Goal: Task Accomplishment & Management: Manage account settings

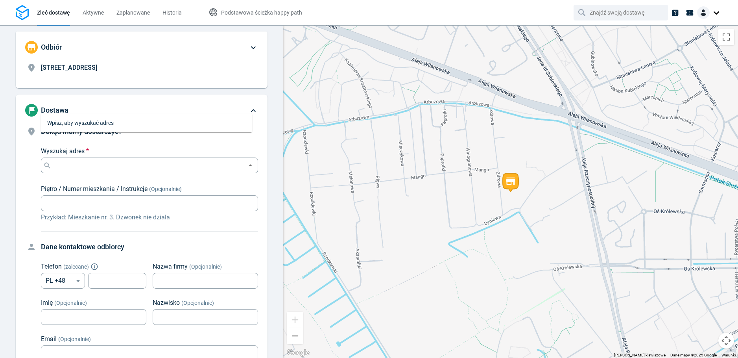
scroll to position [60, 0]
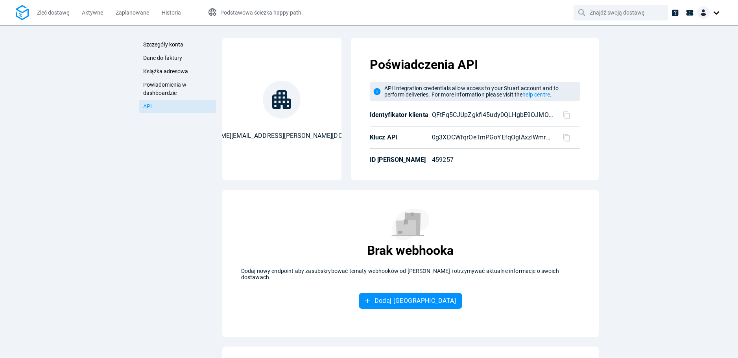
click at [75, 12] on li "Zleć dostawę" at bounding box center [53, 12] width 45 height 25
click at [93, 13] on span "Aktywne" at bounding box center [92, 12] width 21 height 6
click at [566, 114] on icon at bounding box center [566, 114] width 7 height 7
click at [563, 137] on icon at bounding box center [566, 136] width 7 height 7
click at [520, 130] on div "0g3XDCWfqrOeTmPGoYEfqOglAxzIWmr887mc7fUc_Bk" at bounding box center [491, 135] width 124 height 13
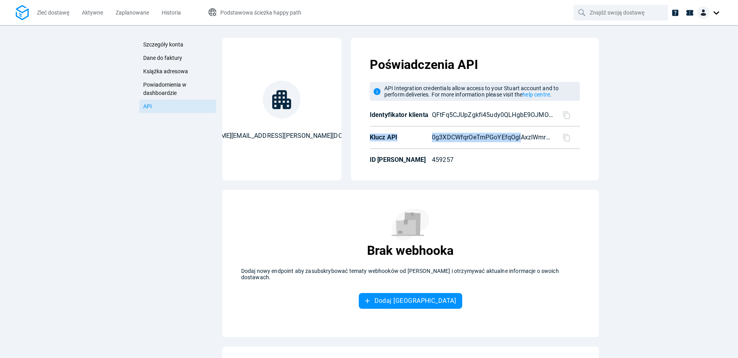
drag, startPoint x: 518, startPoint y: 140, endPoint x: 592, endPoint y: 133, distance: 73.9
click at [630, 132] on div "Szczegóły konta Dane do faktury Książka adresowa Powiadomienia w dashboardzie A…" at bounding box center [369, 191] width 738 height 332
click at [563, 140] on icon at bounding box center [567, 137] width 8 height 8
